Goal: Ask a question

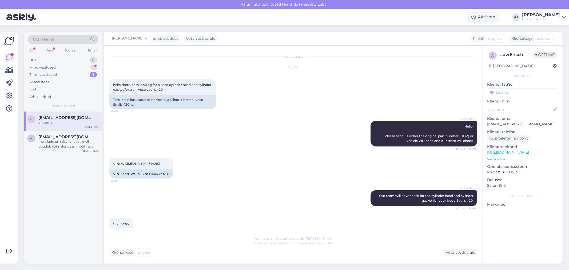
scroll to position [462, 0]
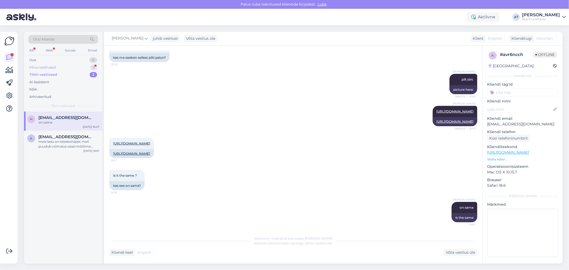
click at [67, 66] on div "Minu vestlused 1" at bounding box center [63, 67] width 70 height 7
click at [76, 122] on div "Jestem zainteresowany. A [PERSON_NAME] pewien że te baterie pasują do mojego au…" at bounding box center [68, 125] width 61 height 10
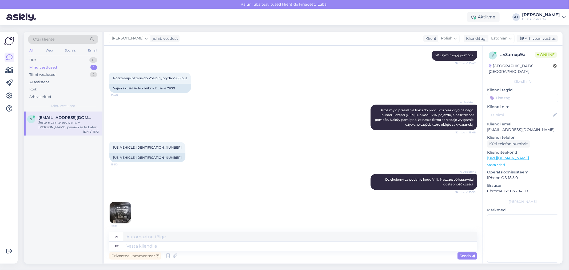
scroll to position [121, 0]
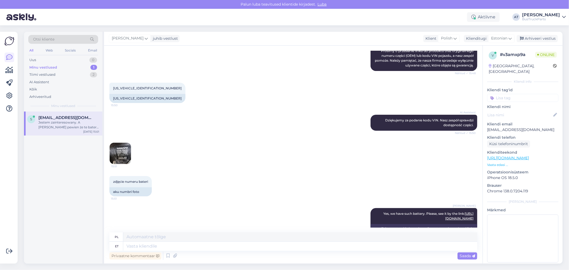
click at [117, 158] on img at bounding box center [120, 153] width 21 height 21
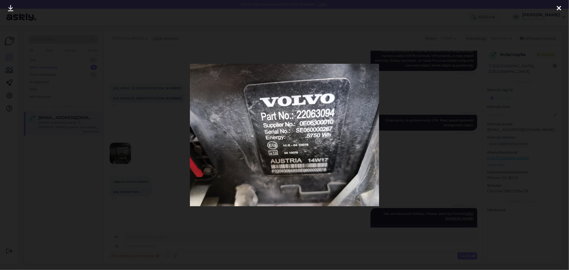
click at [477, 110] on div at bounding box center [284, 135] width 569 height 270
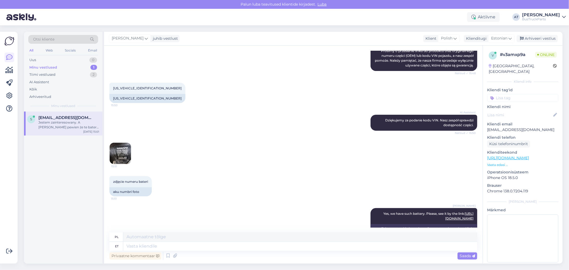
scroll to position [32, 0]
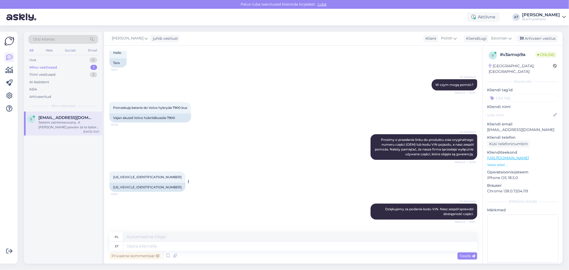
click at [118, 184] on div "[US_VEHICLE_IDENTIFICATION_NUMBER]" at bounding box center [147, 187] width 76 height 9
copy div "[US_VEHICLE_IDENTIFICATION_NUMBER]"
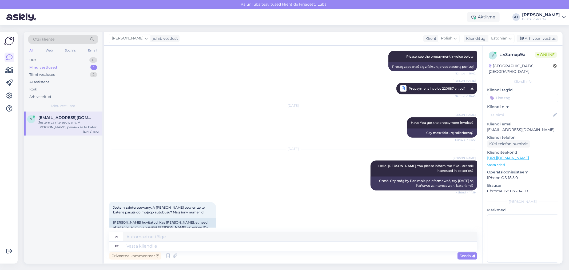
scroll to position [832, 0]
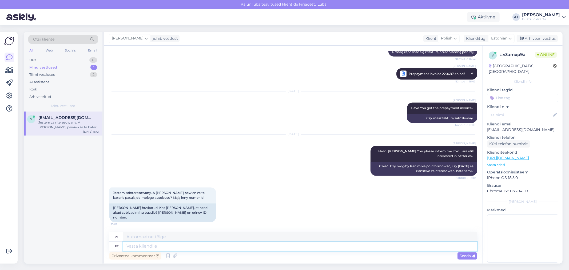
click at [181, 242] on textarea at bounding box center [300, 246] width 354 height 9
type textarea "ID nu"
type textarea "ID"
type textarea "ID numbers -"
type textarea "Numery identyfikacyjne"
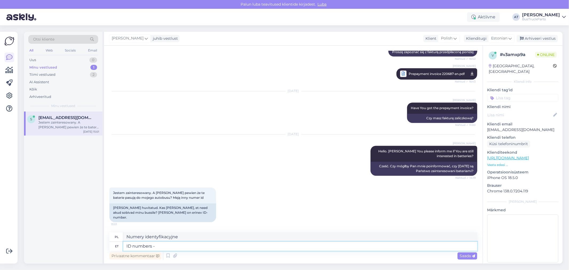
type textarea "ID numbers - i"
type textarea "Numery identyfikacyjne - i"
type textarea "ID numbers - a"
type textarea "Numery identyfikacyjne -"
type textarea "ID numbers"
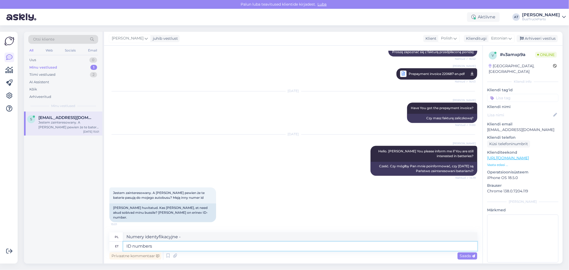
type textarea "Numery identyfikacyjne"
type textarea "ID numbers"
type textarea "Numery identyfikacyjne"
type textarea "ID numbers are o"
type textarea "Numery identyfikacyjne to"
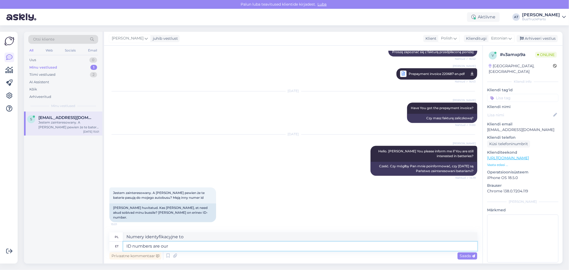
type textarea "ID numbers are our"
type textarea "Numery identyfikacyjne są nasze"
type textarea "ID numbers are"
type textarea "Numery identyfikacyjne to"
type textarea "what a"
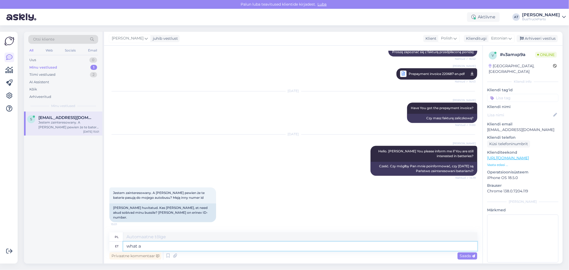
type textarea "Co"
type textarea "what arte"
type textarea "jaka sztuka"
type textarea "what are Y"
type textarea "co to jest"
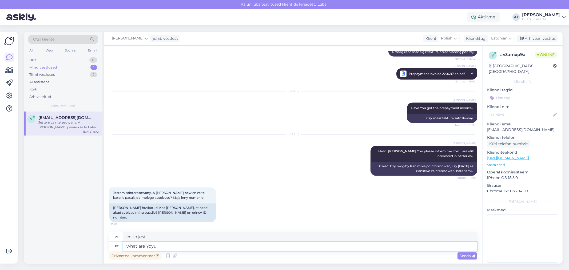
type textarea "what are Yoyu"
type textarea "Czym jest Yoyu?"
type textarea "what are You"
type textarea "[PERSON_NAME]?"
type textarea "what are You tal"
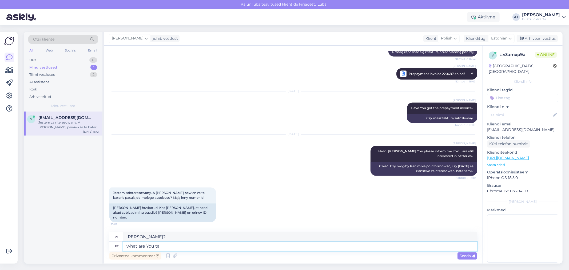
type textarea "Co robisz?"
type textarea "what are You talking"
type textarea "O czym mówisz?"
type textarea "what are You talking about? Both"
type textarea "O czym mówisz? O obu"
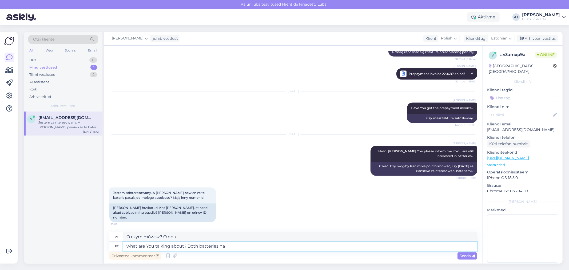
type textarea "what are You talking about? Both batteries hav"
type textarea "O czym mówisz? [PERSON_NAME] baterie"
type textarea "what are You talking about? Both batteries have"
type textarea "O czym mówisz? [PERSON_NAME] baterie mają"
type textarea "what are You talking about? Both batteries have the same ori"
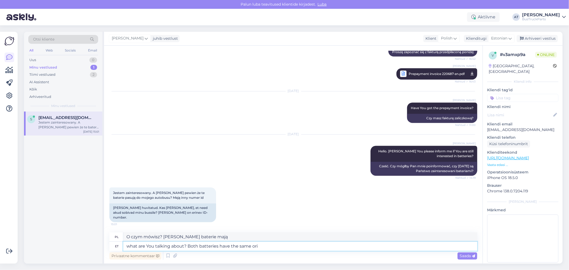
type textarea "O czym mówisz? [PERSON_NAME] baterie mają to samo"
type textarea "what are You talking about? Both batteries have the same original nu"
type textarea "O czym mówisz? [PERSON_NAME] baterie mają ten [PERSON_NAME] oryginalny"
type textarea "what are You talking about? Both batteries have the same original num"
type textarea "O czym mówisz? [PERSON_NAME] baterie mają ten [PERSON_NAME] numer oryginalny."
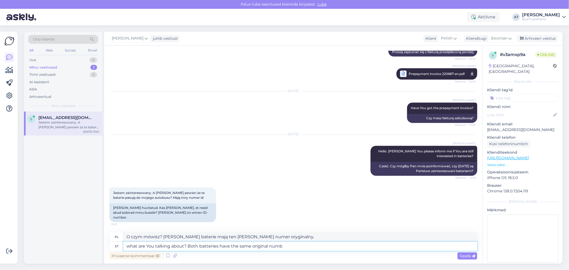
type textarea "what are You talking about? Both batteries have the same original numbe"
type textarea "O czym mówisz? [PERSON_NAME] baterie mają ten [PERSON_NAME] numer oryginału."
type textarea "what are You talking about? Both batteries have the same original number!"
type textarea "O czym ty mówisz? [PERSON_NAME] baterie mają ten [PERSON_NAME] numer oryginalny!"
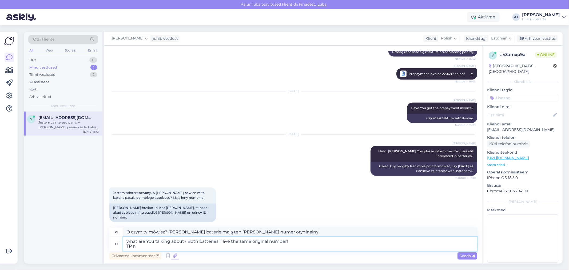
type textarea "what are You talking about? Both batteries have the same original number! TP nu"
type textarea "O czym ty mówisz? [PERSON_NAME] baterie mają ten [PERSON_NAME] numer oryginalny…"
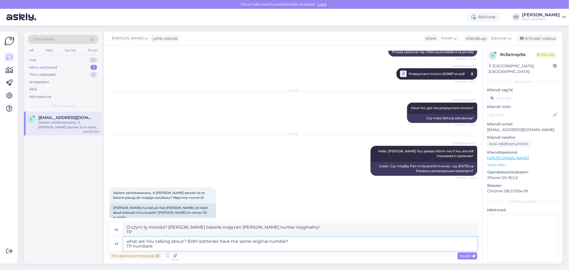
type textarea "what are You talking about? Both batteries have the same original number! TP nu…"
type textarea "O czym ty mówisz? [PERSON_NAME] baterie mają ten [PERSON_NAME] numer oryginalny…"
type textarea "what are You talking about? Both batteries have the same original number! TP nu…"
type textarea "O czym ty mówisz? [PERSON_NAME] baterie mają ten [PERSON_NAME] numer oryginalny…"
type textarea "what are You talking about? Both batteries have the same original number! TP nu…"
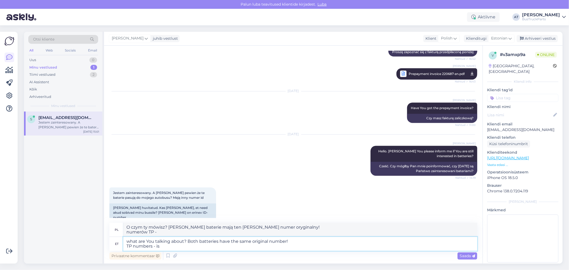
type textarea "O czym ty mówisz? [PERSON_NAME] baterie mają ten [PERSON_NAME] numer oryginalny…"
click at [261, 244] on textarea "what are You talking about? Both batteries have the same original number! TP nu…" at bounding box center [300, 244] width 354 height 14
paste textarea "our internal number"
type textarea "what are You talking about? Both batteries have the same original number! TP nu…"
type textarea "O czym ty mówisz? [PERSON_NAME] baterie mają ten [PERSON_NAME] numer oryginalny…"
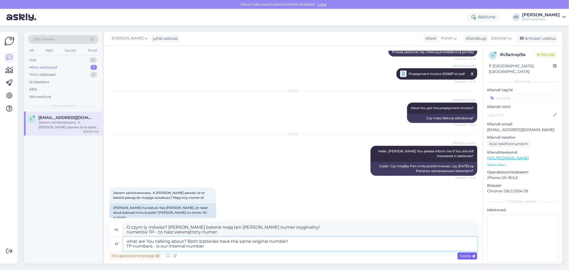
type textarea "what are You talking about? Both batteries have the same original number! TP nu…"
click at [463, 256] on span "Saada" at bounding box center [467, 255] width 15 height 5
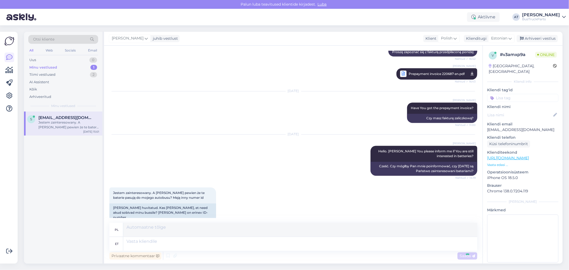
scroll to position [884, 0]
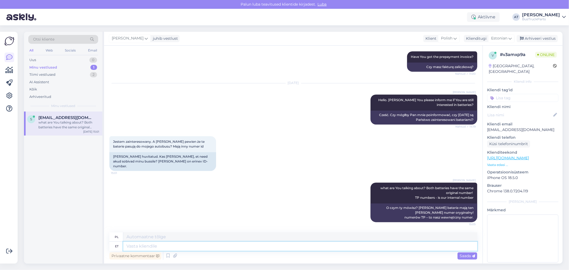
click at [375, 243] on textarea at bounding box center [300, 246] width 354 height 9
click at [272, 243] on textarea at bounding box center [300, 246] width 354 height 9
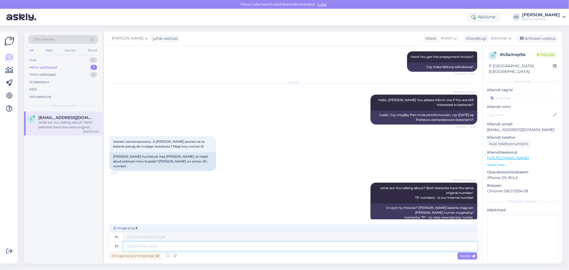
scroll to position [892, 0]
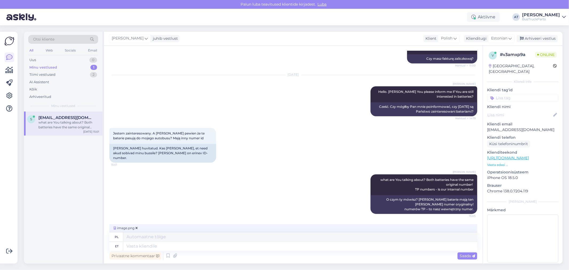
drag, startPoint x: 465, startPoint y: 257, endPoint x: 482, endPoint y: 251, distance: 18.2
click at [465, 257] on span "Saada" at bounding box center [467, 255] width 15 height 5
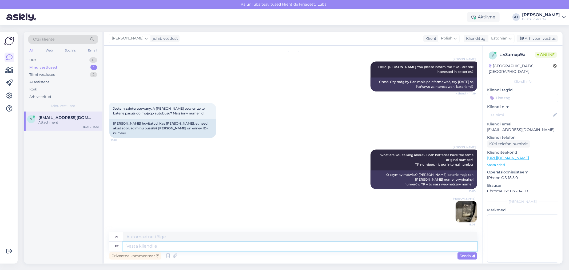
click at [299, 247] on textarea at bounding box center [300, 246] width 354 height 9
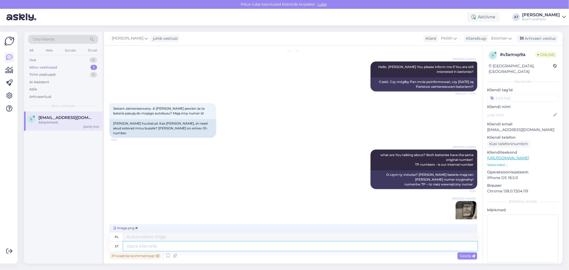
scroll to position [925, 0]
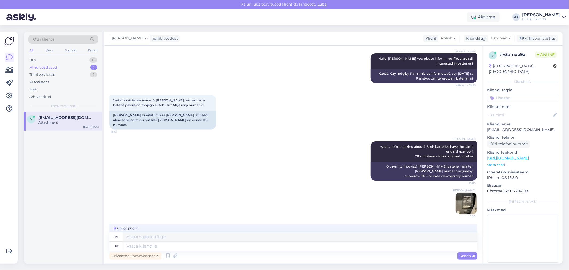
drag, startPoint x: 471, startPoint y: 257, endPoint x: 476, endPoint y: 258, distance: 4.9
click at [471, 257] on span "Saada" at bounding box center [467, 255] width 15 height 5
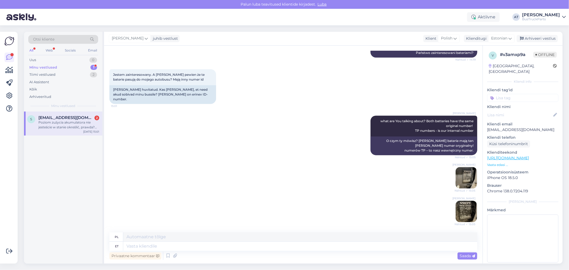
scroll to position [1025, 0]
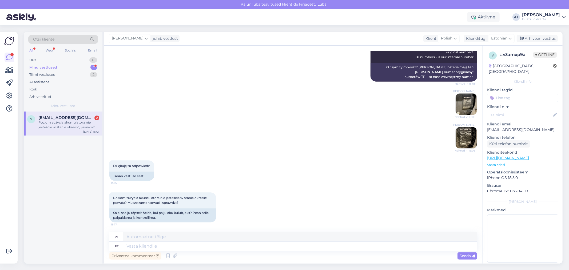
click at [456, 137] on img at bounding box center [466, 137] width 21 height 21
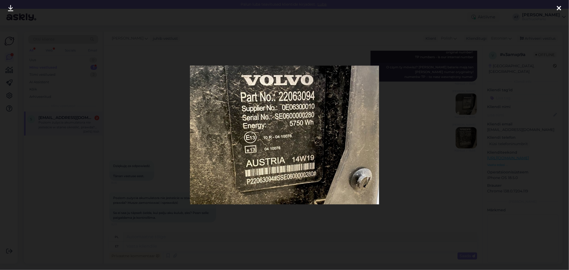
click at [451, 130] on div at bounding box center [284, 135] width 569 height 270
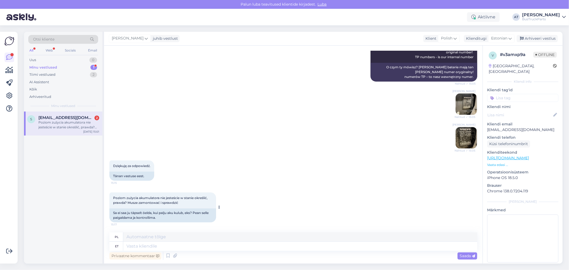
drag, startPoint x: 188, startPoint y: 208, endPoint x: 185, endPoint y: 205, distance: 4.2
click at [187, 207] on div "Poziom zużycia akumulatora nie jesteście w stanie określić, prawda? Musze zamon…" at bounding box center [162, 207] width 107 height 30
click at [128, 201] on span "Poziom zużycia akumulatora nie jesteście w stanie określić, prawda? Musze zamon…" at bounding box center [160, 200] width 95 height 9
drag, startPoint x: 193, startPoint y: 202, endPoint x: 110, endPoint y: 198, distance: 83.1
click at [110, 198] on div "Poziom zużycia akumulatora nie jesteście w stanie określić, prawda? Musze zamon…" at bounding box center [162, 200] width 107 height 16
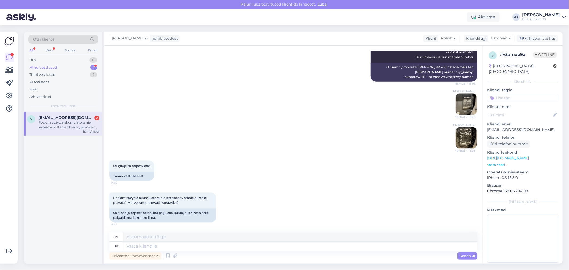
copy span "Poziom zużycia akumulatora nie jesteście w stanie określić, prawda? Musze zamon…"
click at [337, 248] on textarea at bounding box center [300, 246] width 354 height 9
type textarea "Ma k"
type textarea "I"
type textarea "Ma küsin l"
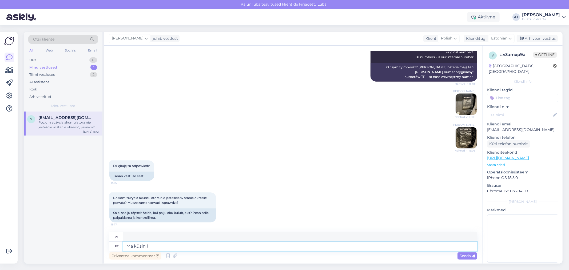
type textarea "pytam"
type textarea "Ma [PERSON_NAME] :"
type textarea "Proszę o magazyn."
type textarea "Ma küsin ladu :)"
type textarea "Proszę o magazyn :)"
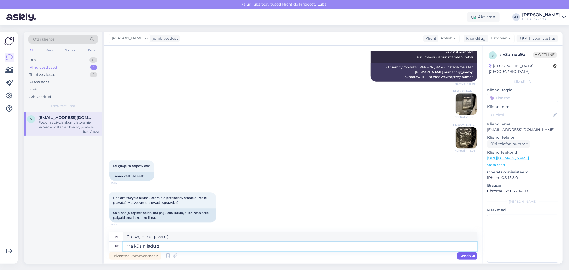
type textarea "Ma küsin ladu :)"
click at [465, 258] on div "Saada" at bounding box center [468, 255] width 20 height 7
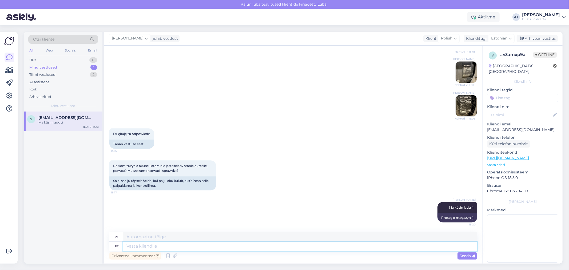
click at [355, 243] on textarea at bounding box center [300, 246] width 354 height 9
type textarea "Võib"
type textarea "Może"
type textarea "Võib olla nad"
type textarea "Może są"
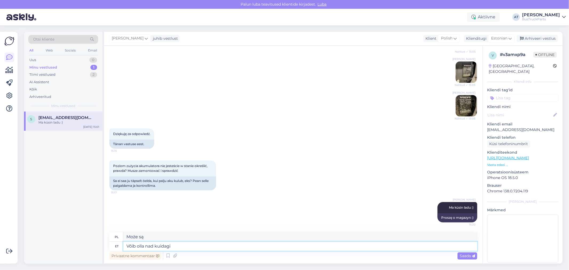
type textarea "Võib olla nad kuidagi s"
type textarea "Może jakoś tak jest"
type textarea "Võib olla nad kuidagi saavad ko"
type textarea "Może jakoś im się uda"
type textarea "Võib olla nad kuidagi saavad kontrollida"
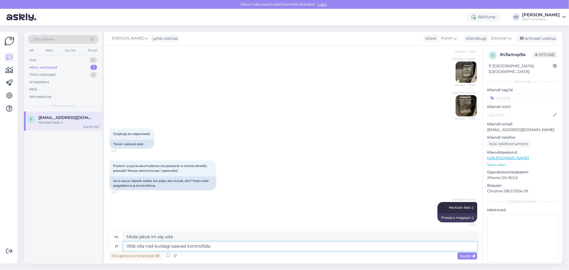
type textarea "Może jakoś uda im się to kontrolować"
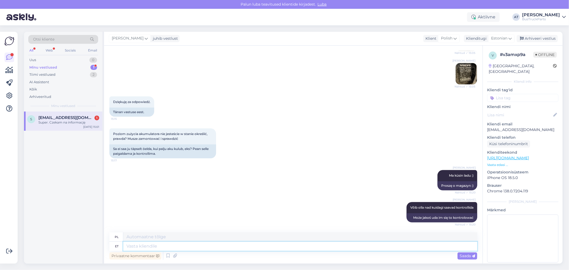
scroll to position [1121, 0]
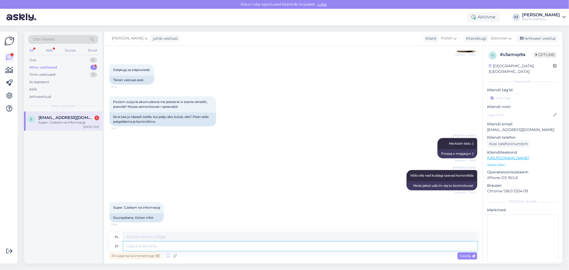
click at [172, 244] on textarea at bounding box center [300, 246] width 354 height 9
type textarea "Kahjuks,"
type textarea "Niestety"
type textarea "Kahjuks, me"
type textarea "Niestety,"
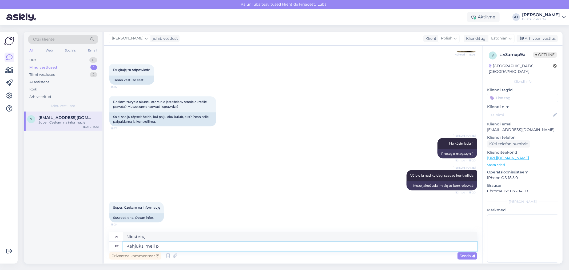
type textarea "Kahjuks, meil po"
type textarea "Niestety, my"
type textarea "Kahjuks, meil pole v"
type textarea "Niestety nie mamy"
type textarea "Kahjuks, meil pole võimalik"
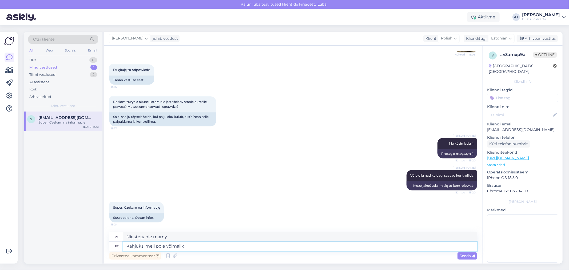
type textarea "Niestety nie jesteśmy w stanie"
type textarea "Kahjuks, meil pole võimalik kontrollida n"
type textarea "Niestety nie jesteśmy w stanie tego sprawdzić"
type textarea "Kahjuks, meil pole võimalik kontrollida need s"
type textarea "Niestety nie możemy tego zweryfikować"
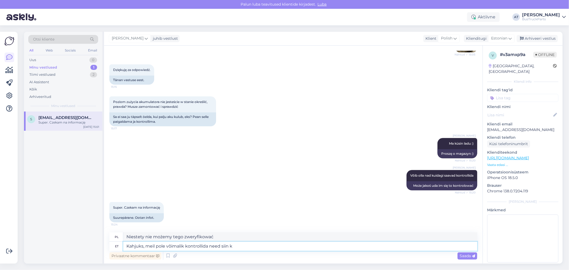
type textarea "Kahjuks, meil pole võimalik kontrollida need siin ko"
type textarea "Niestety, nie możemy ich tutaj zweryfikować."
type textarea "Kahjuks, meil pole võimalik kontrollida need siin kohal :("
type textarea "Niestety nie jesteśmy w stanie ich tutaj sprawdzić :("
